Goal: Task Accomplishment & Management: Complete application form

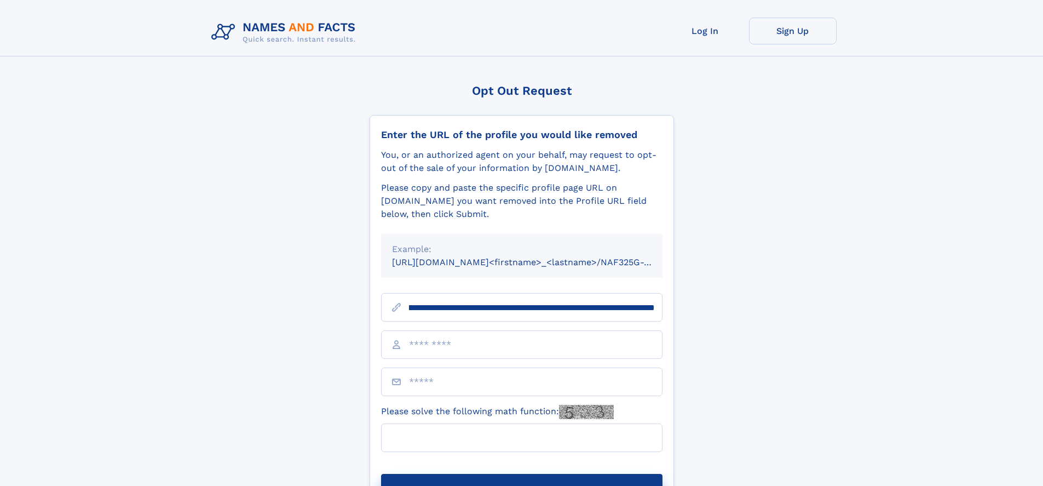
scroll to position [0, 122]
type input "**********"
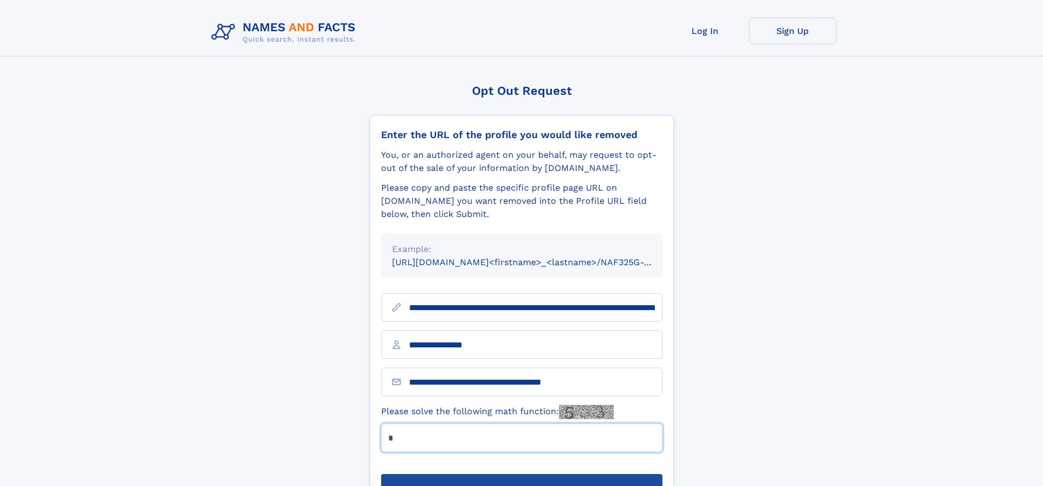
type input "*"
click at [521, 474] on button "Submit Opt Out Request" at bounding box center [522, 491] width 282 height 35
